Goal: Transaction & Acquisition: Subscribe to service/newsletter

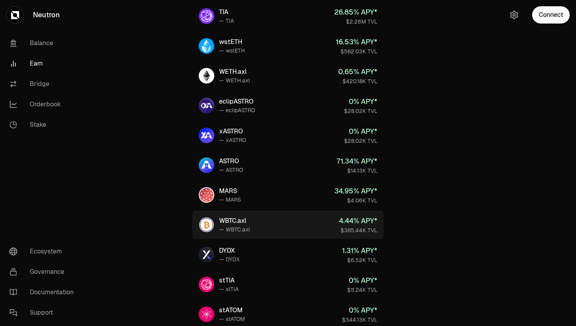
scroll to position [294, 0]
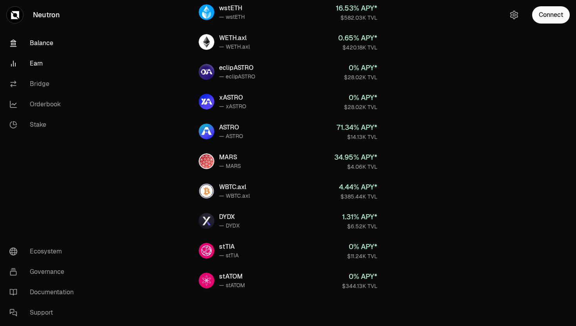
click at [42, 45] on link "Balance" at bounding box center [44, 43] width 82 height 20
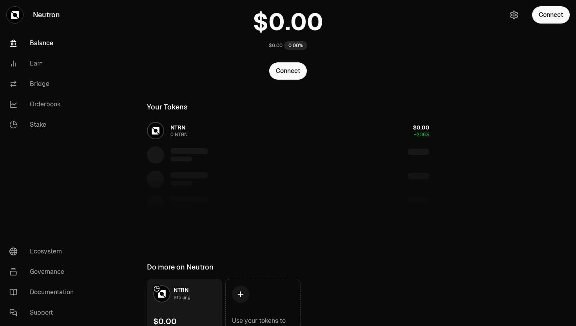
scroll to position [52, 0]
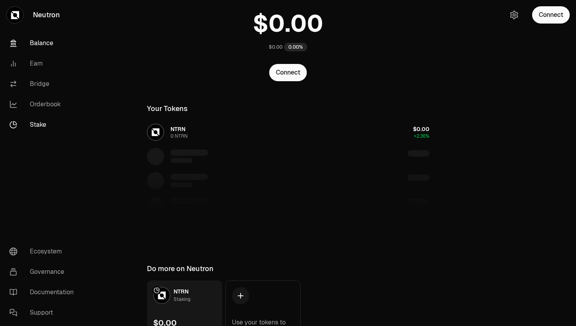
click at [35, 127] on link "Stake" at bounding box center [44, 124] width 82 height 20
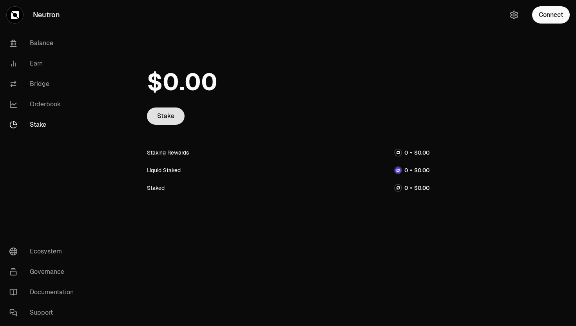
click at [164, 121] on link "Stake" at bounding box center [166, 115] width 38 height 17
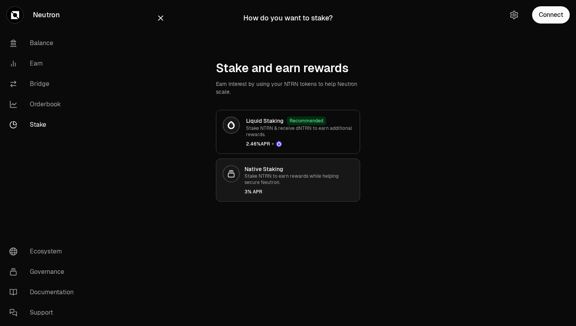
click at [260, 175] on p "Stake NTRN to earn rewards while helping secure Neutron." at bounding box center [299, 179] width 109 height 13
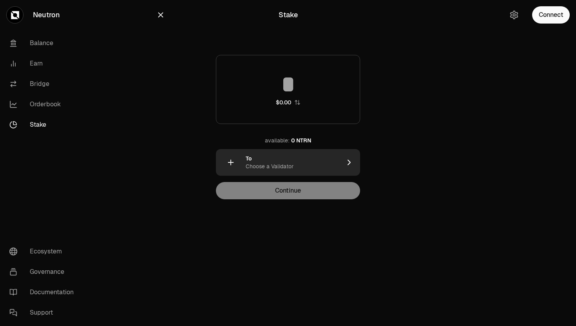
click at [342, 164] on div "To Choose a Validator" at bounding box center [288, 162] width 144 height 27
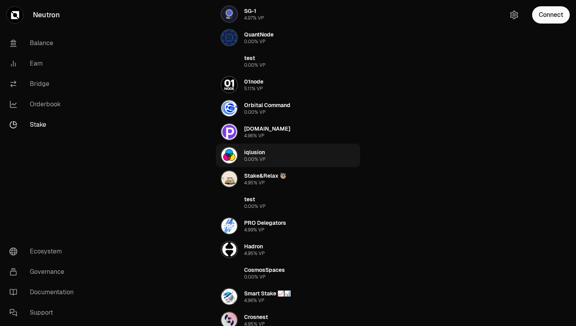
scroll to position [94, 0]
